Goal: Check status: Check status

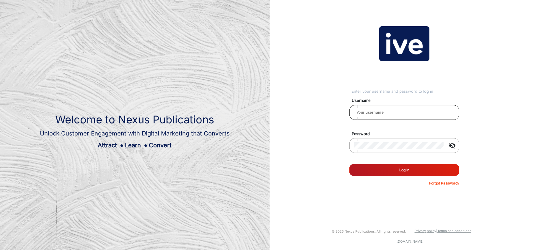
click at [397, 109] on input "email" at bounding box center [404, 112] width 100 height 7
type input "[PERSON_NAME]"
click at [397, 169] on button "Log In" at bounding box center [405, 170] width 110 height 12
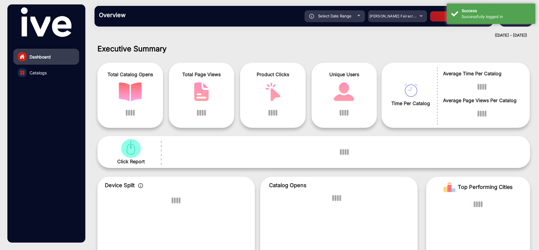
scroll to position [4, 0]
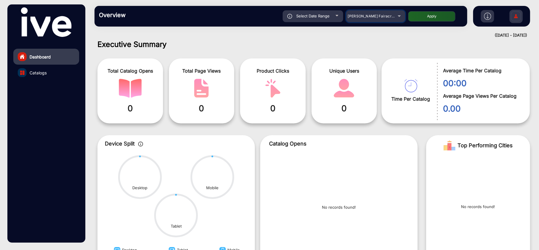
click at [398, 16] on div "[PERSON_NAME] Fairacre Farms" at bounding box center [375, 16] width 59 height 7
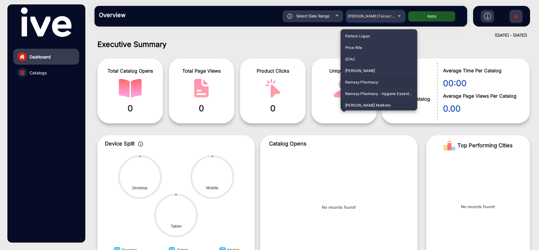
scroll to position [1440, 0]
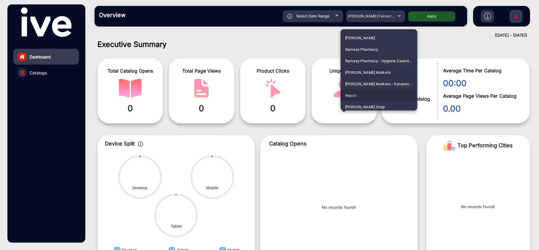
click at [348, 95] on span "Repco" at bounding box center [350, 96] width 11 height 12
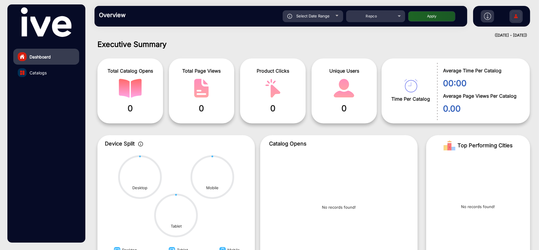
click at [318, 14] on span "Select Date Range" at bounding box center [312, 16] width 33 height 5
type input "[DATE]"
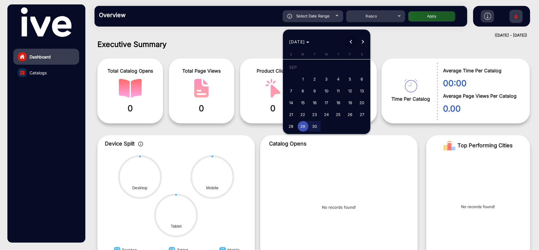
click at [352, 42] on button "Previous month" at bounding box center [351, 42] width 12 height 12
click at [351, 42] on button "Previous month" at bounding box center [351, 42] width 12 height 12
click at [364, 41] on span "Next month" at bounding box center [363, 42] width 12 height 12
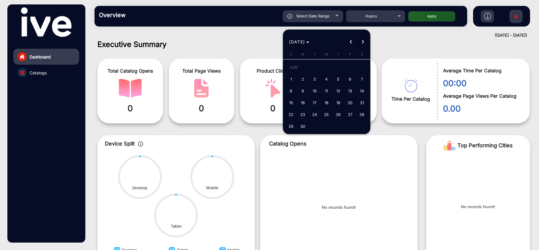
click at [363, 39] on span "Next month" at bounding box center [363, 42] width 12 height 12
click at [316, 76] on span "1" at bounding box center [315, 79] width 11 height 11
type input "[DATE]"
click at [365, 40] on span "Next month" at bounding box center [363, 42] width 12 height 12
click at [364, 40] on span "Next month" at bounding box center [363, 42] width 12 height 12
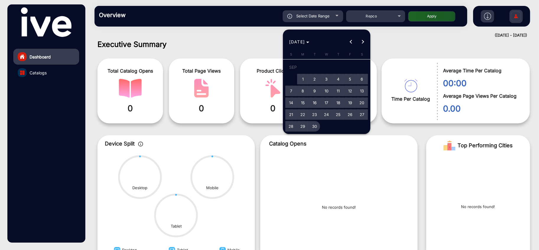
click at [313, 127] on span "30" at bounding box center [315, 126] width 11 height 11
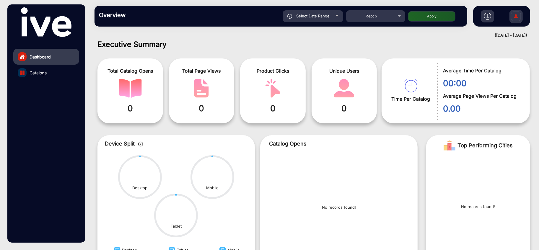
type input "[DATE]"
click at [319, 16] on span "Select Date Range" at bounding box center [312, 16] width 33 height 5
type input "[DATE]"
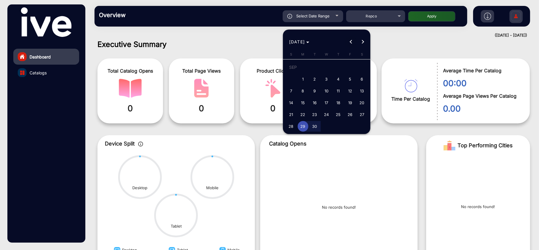
click at [351, 40] on button "Previous month" at bounding box center [351, 42] width 12 height 12
click at [314, 79] on span "1" at bounding box center [315, 79] width 11 height 11
type input "[DATE]"
click at [317, 79] on span "1" at bounding box center [315, 79] width 11 height 11
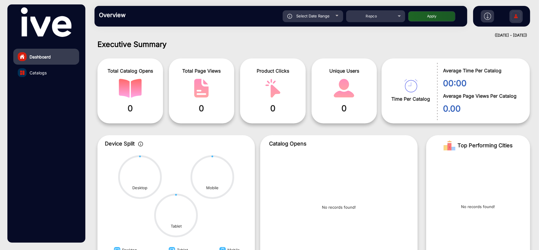
type input "[DATE]"
click at [331, 15] on div "Select Date Range" at bounding box center [313, 16] width 61 height 12
type input "[DATE]"
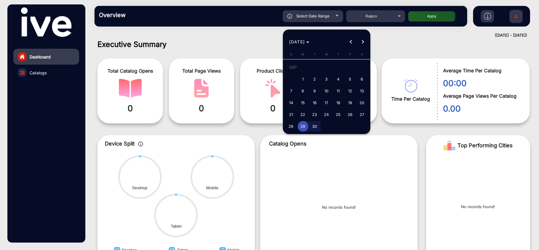
click at [313, 126] on span "30" at bounding box center [315, 126] width 11 height 11
type input "[DATE]"
click at [350, 41] on button "Previous month" at bounding box center [351, 42] width 12 height 12
click at [351, 41] on button "Previous month" at bounding box center [351, 42] width 12 height 12
click at [302, 16] on div at bounding box center [269, 125] width 539 height 250
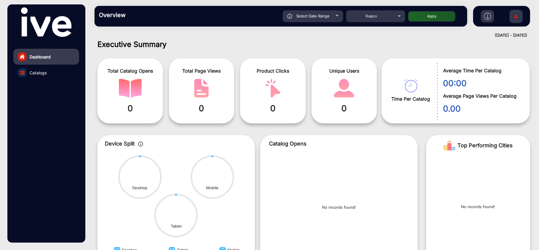
click at [327, 16] on span "Select Date Range" at bounding box center [312, 16] width 33 height 5
type input "[DATE]"
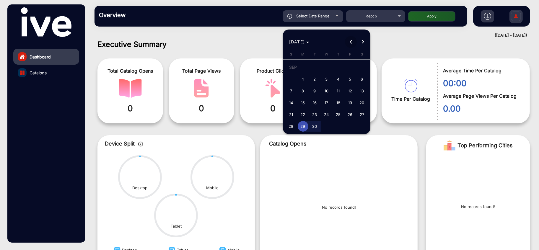
click at [351, 40] on button "Previous month" at bounding box center [351, 42] width 12 height 12
click at [350, 41] on button "Previous month" at bounding box center [351, 42] width 12 height 12
click at [315, 78] on span "1" at bounding box center [315, 79] width 11 height 11
type input "[DATE]"
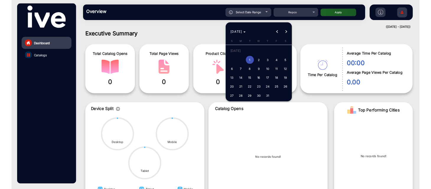
scroll to position [4, 0]
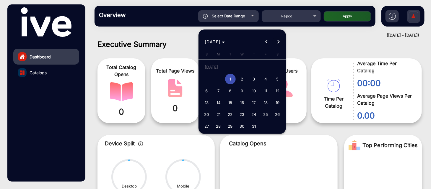
click at [277, 42] on button "Next month" at bounding box center [278, 42] width 12 height 12
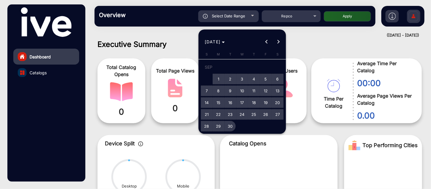
click at [230, 127] on span "30" at bounding box center [230, 126] width 11 height 11
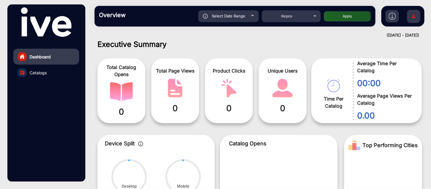
type input "[DATE]"
click at [342, 17] on button "Apply" at bounding box center [347, 16] width 47 height 10
type input "[DATE]"
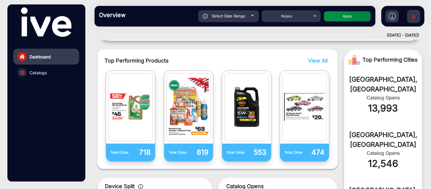
scroll to position [135, 0]
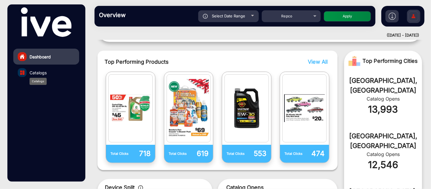
click at [34, 75] on span "Catalogs" at bounding box center [38, 73] width 17 height 6
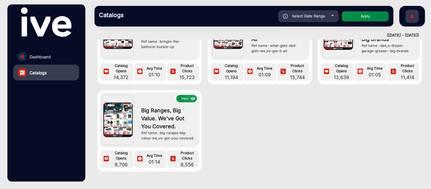
scroll to position [33, 0]
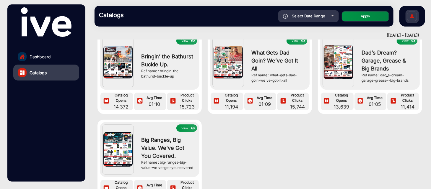
click at [116, 69] on img at bounding box center [117, 62] width 29 height 33
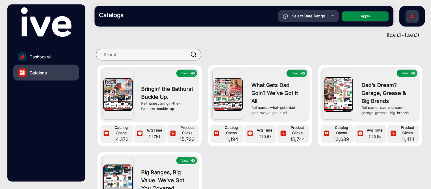
click at [181, 77] on div "Bringin’ the Bathurst Buckle Up. Ref name : bringin-the-bathurst-buckle-up" at bounding box center [167, 98] width 59 height 43
click at [184, 75] on button "View" at bounding box center [186, 73] width 21 height 7
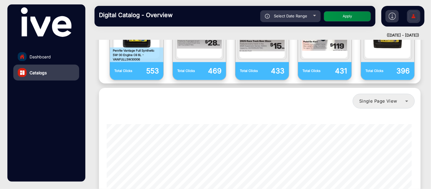
scroll to position [497, 0]
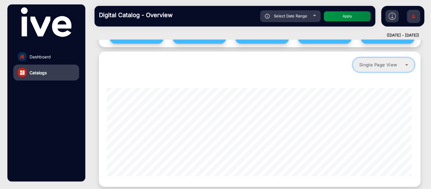
click at [380, 58] on mat-select "Single Page View" at bounding box center [384, 65] width 62 height 15
click at [380, 62] on span "Single Page View" at bounding box center [378, 64] width 38 height 5
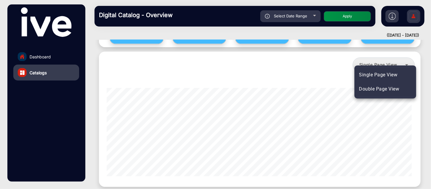
click at [368, 90] on span "Double Page View" at bounding box center [379, 89] width 40 height 7
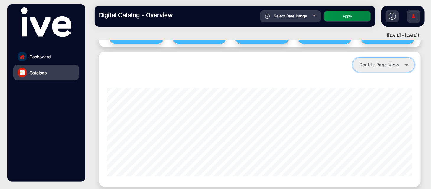
click at [371, 62] on span "Double Page View" at bounding box center [379, 64] width 40 height 5
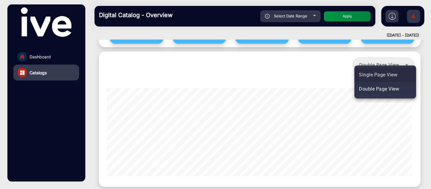
click at [374, 73] on span "Single Page View" at bounding box center [378, 75] width 38 height 7
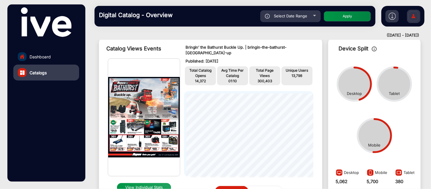
scroll to position [33, 0]
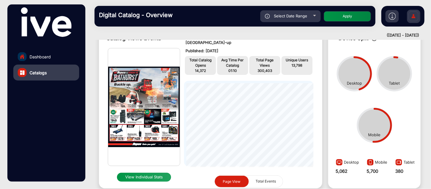
click at [157, 176] on button "View Individual Stats" at bounding box center [144, 177] width 54 height 9
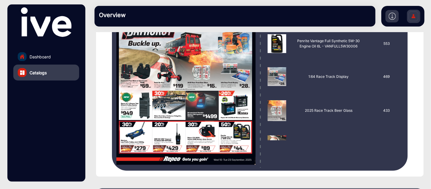
scroll to position [129, 0]
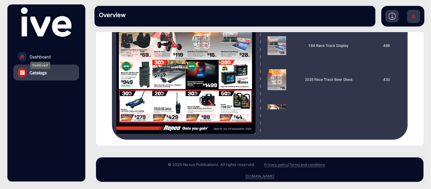
click at [32, 56] on span "Dashboard" at bounding box center [40, 57] width 21 height 6
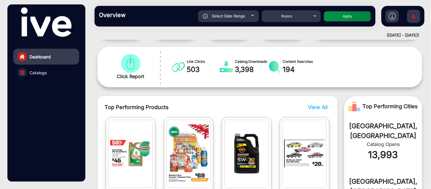
scroll to position [98, 0]
